Goal: Browse casually

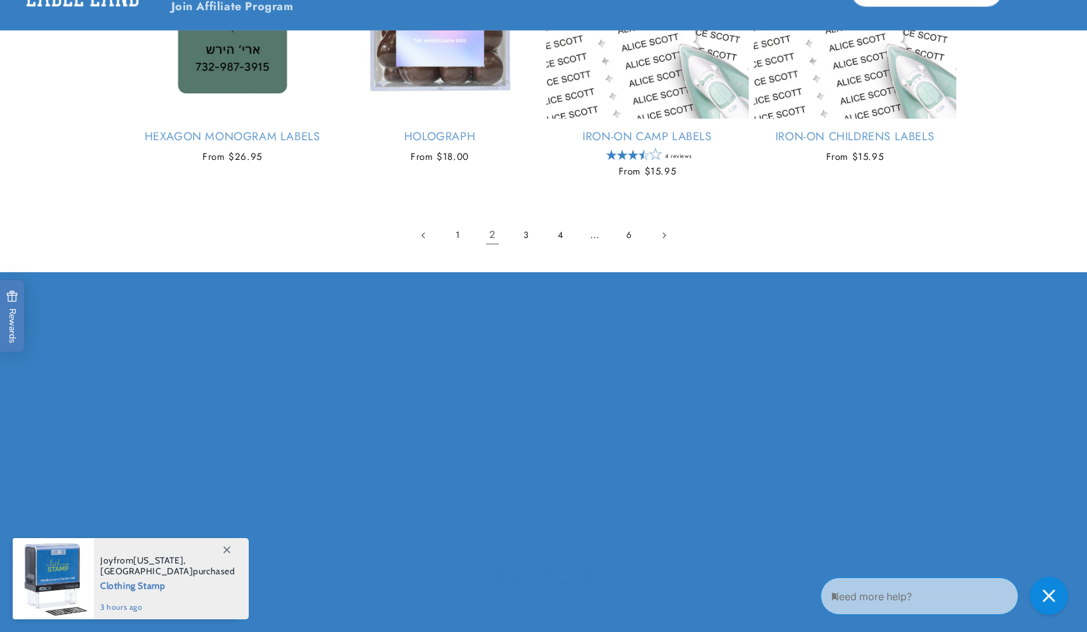
scroll to position [2632, 0]
